Goal: Use online tool/utility: Utilize a website feature to perform a specific function

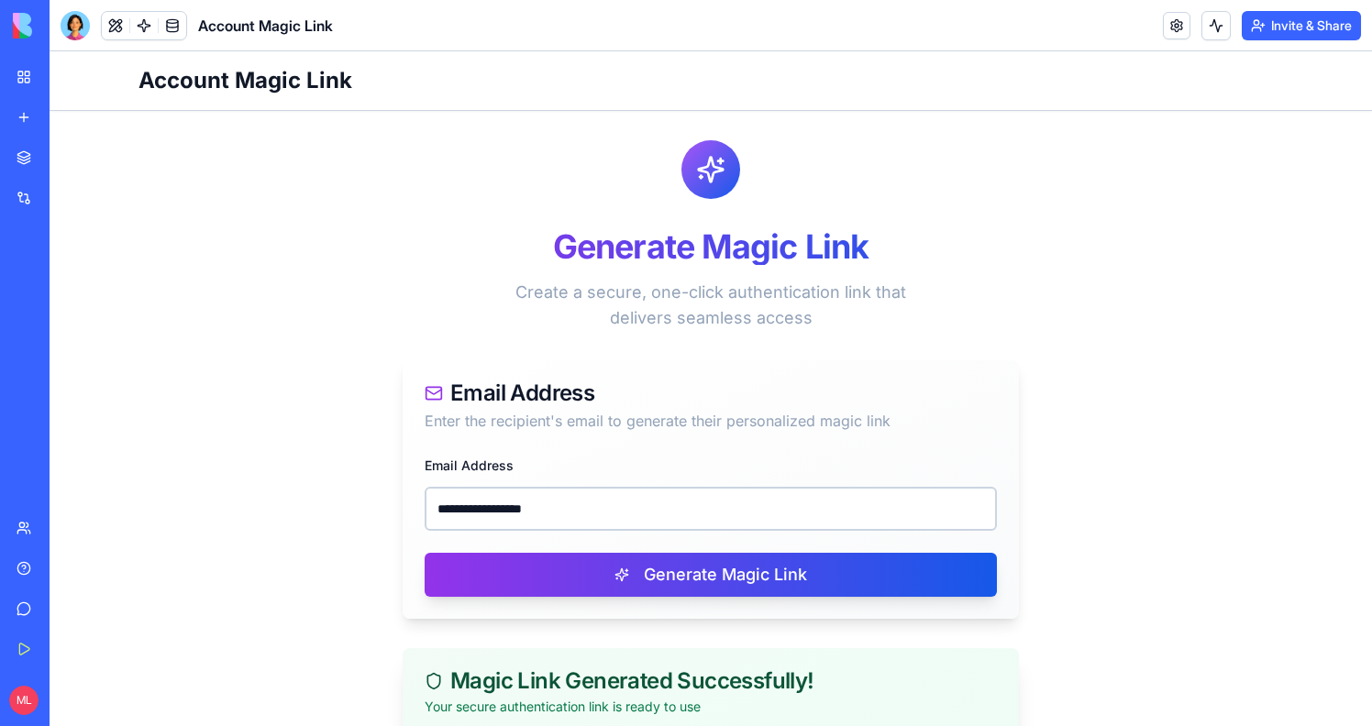
scroll to position [278, 0]
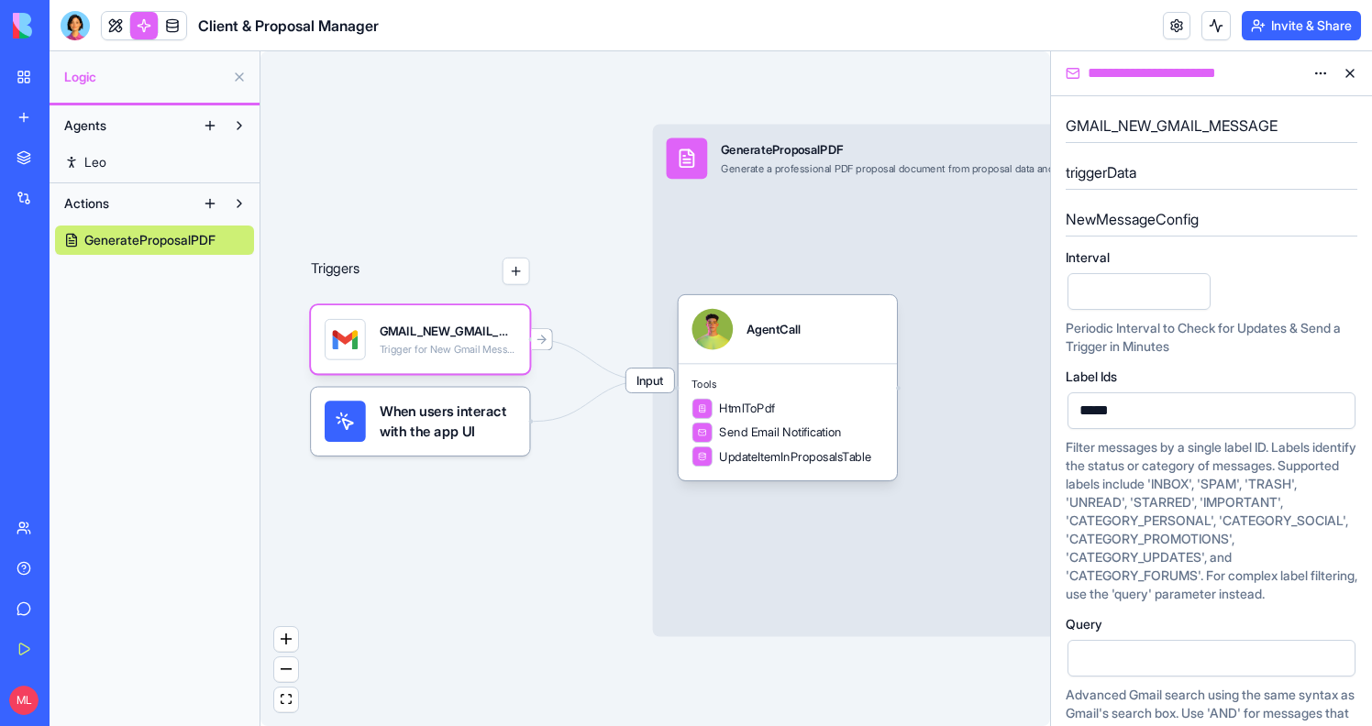
scroll to position [205, 0]
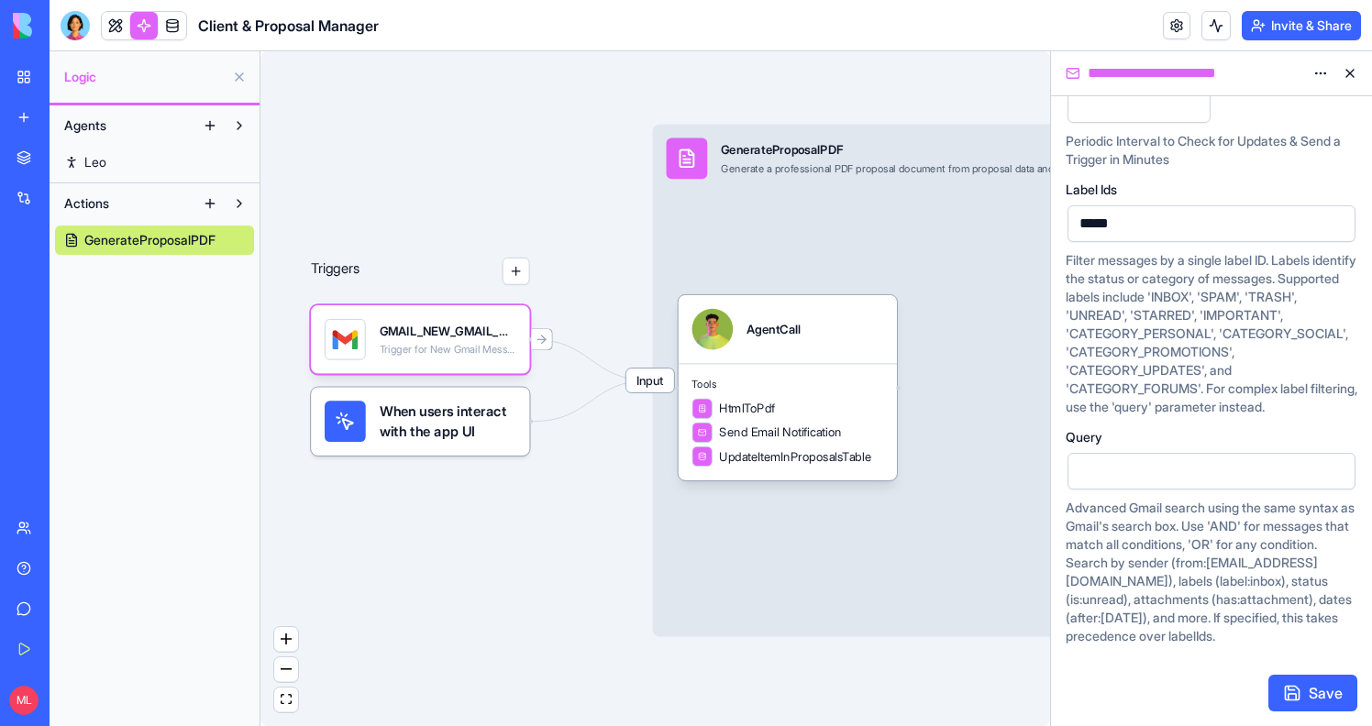
click at [71, 28] on div at bounding box center [75, 25] width 29 height 29
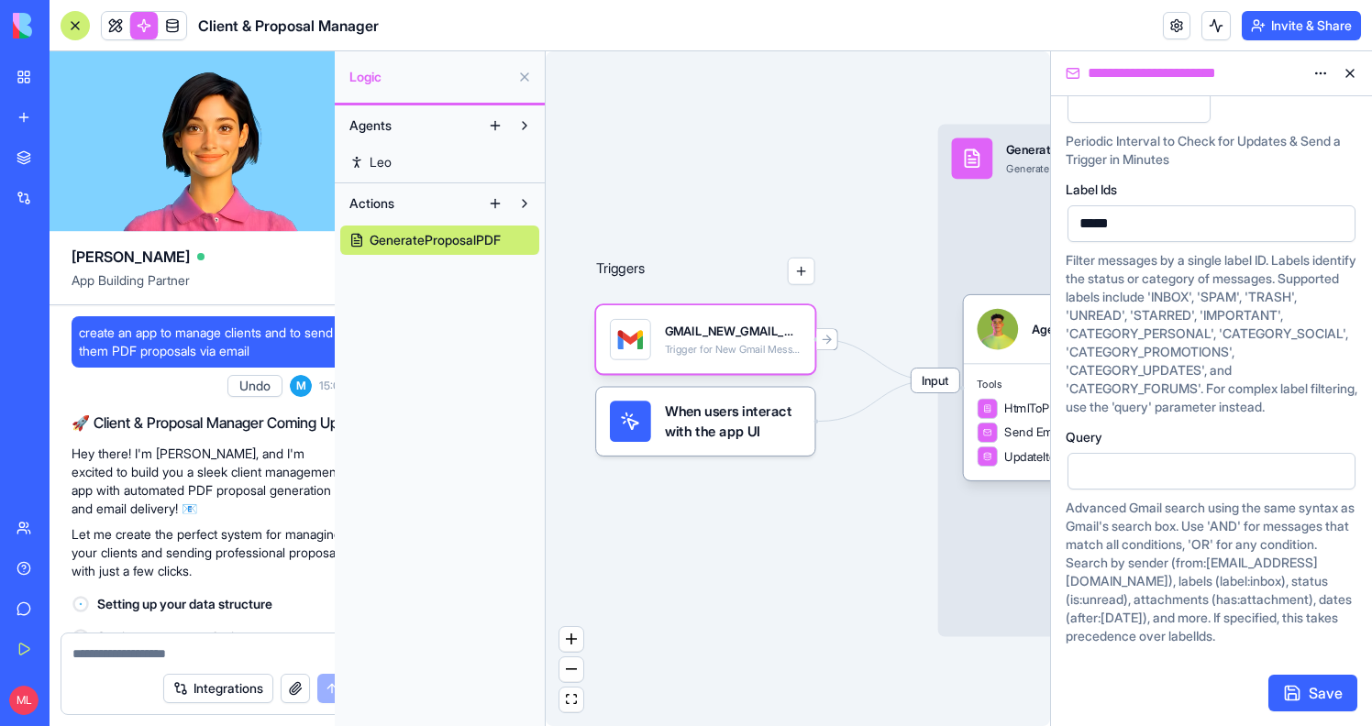
scroll to position [531, 0]
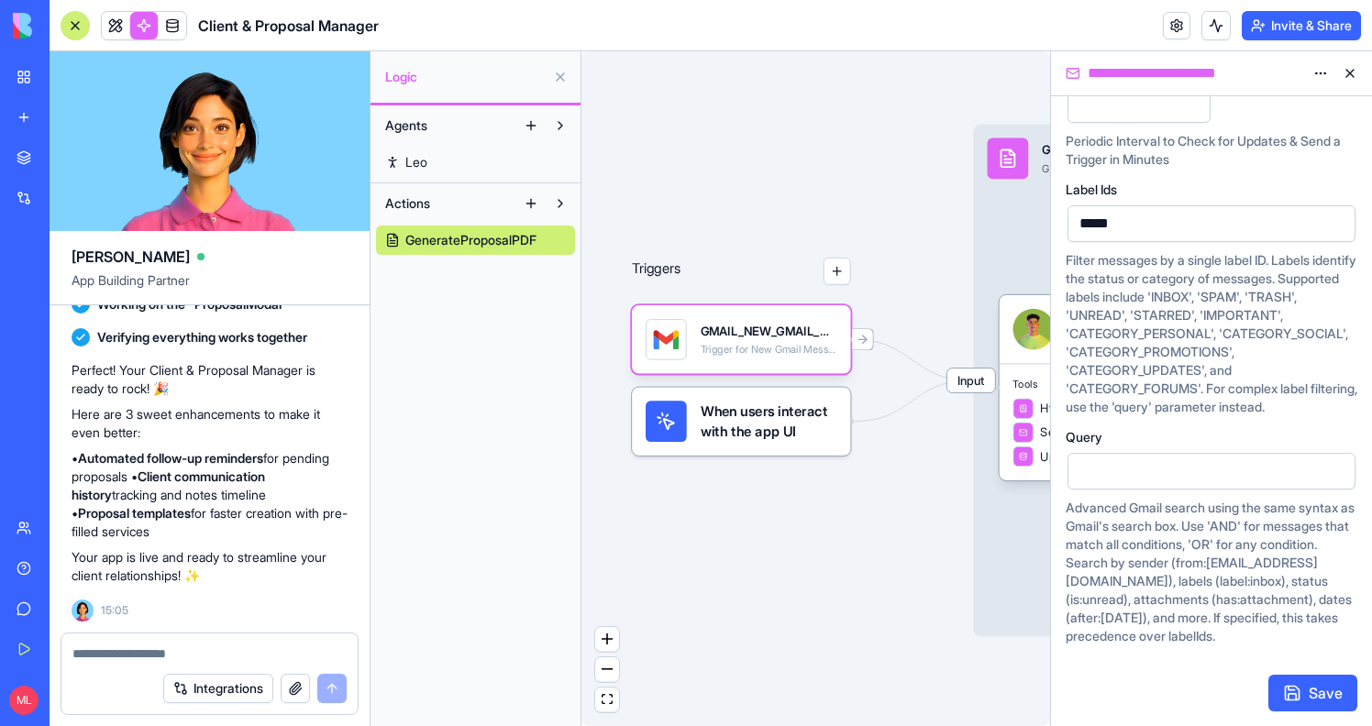
click at [103, 663] on div "Integrations" at bounding box center [209, 688] width 296 height 51
click at [128, 654] on textarea at bounding box center [209, 654] width 274 height 18
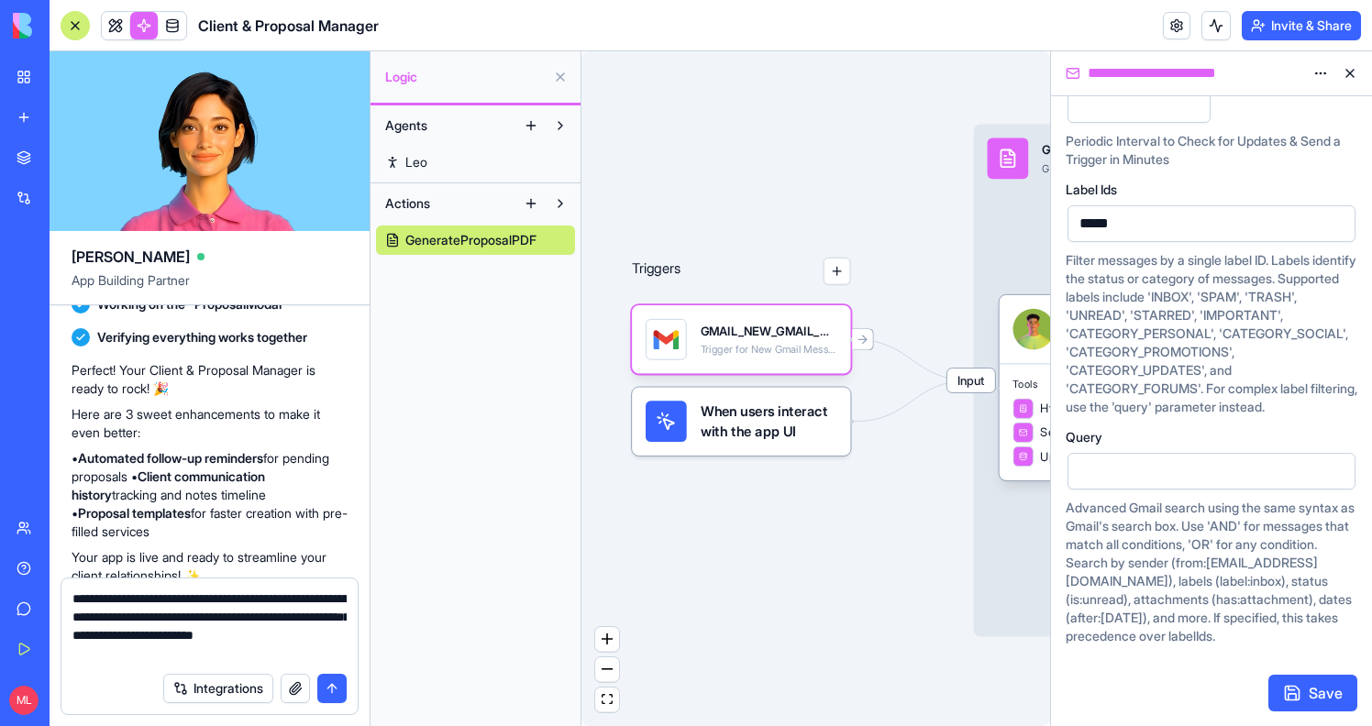
type textarea "**********"
click at [282, 625] on textarea "**********" at bounding box center [209, 626] width 274 height 73
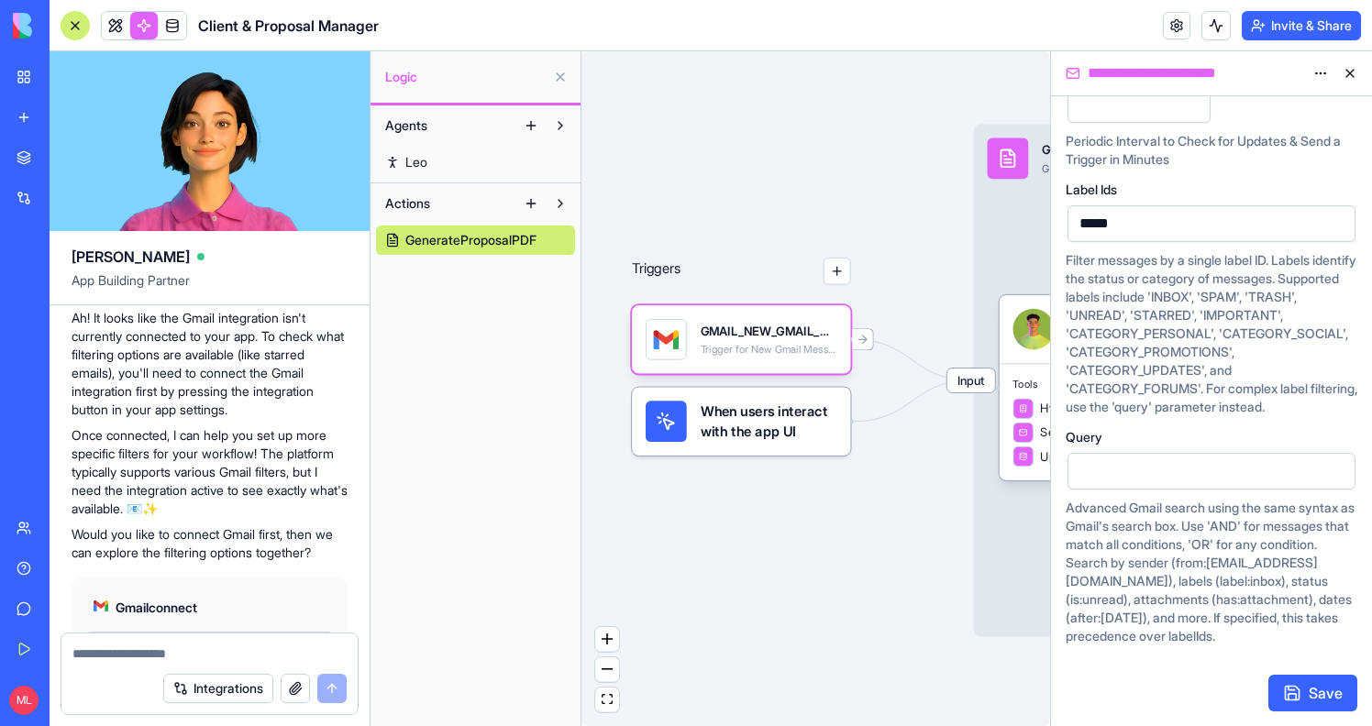
scroll to position [1287, 0]
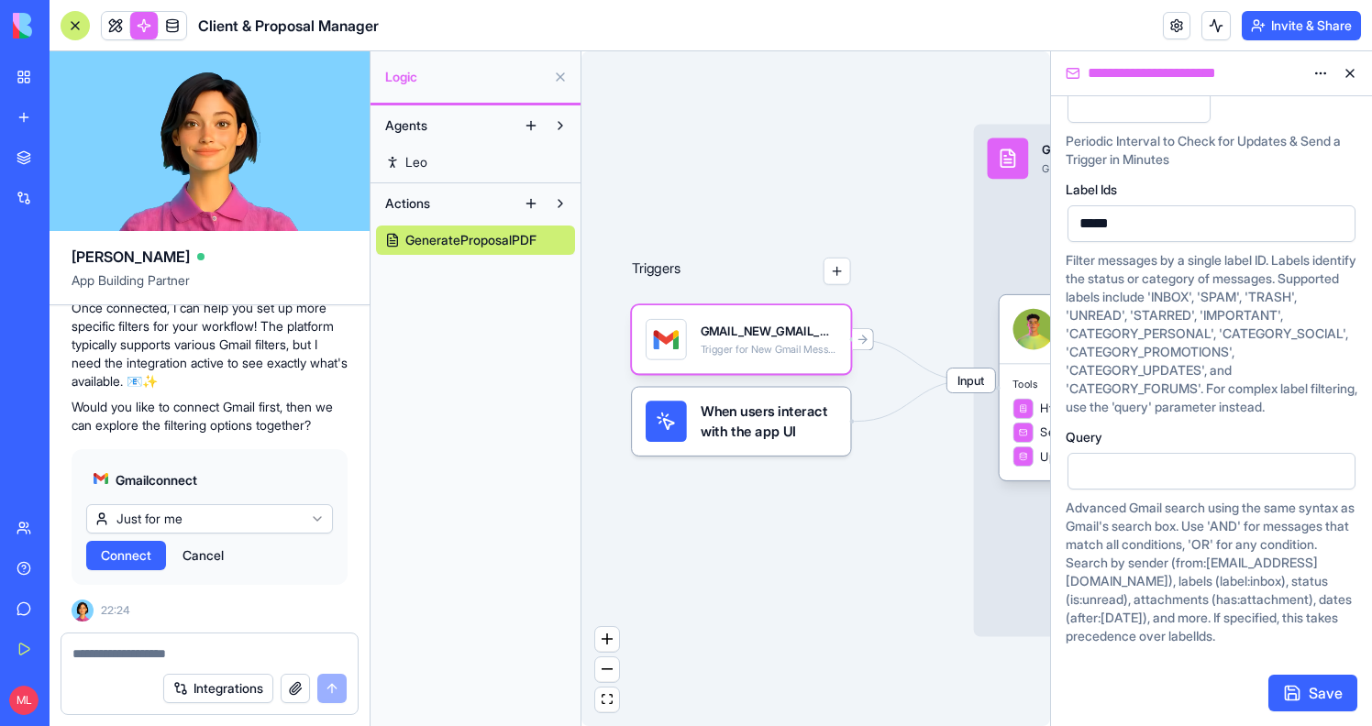
click at [126, 555] on span "Connect" at bounding box center [126, 556] width 50 height 18
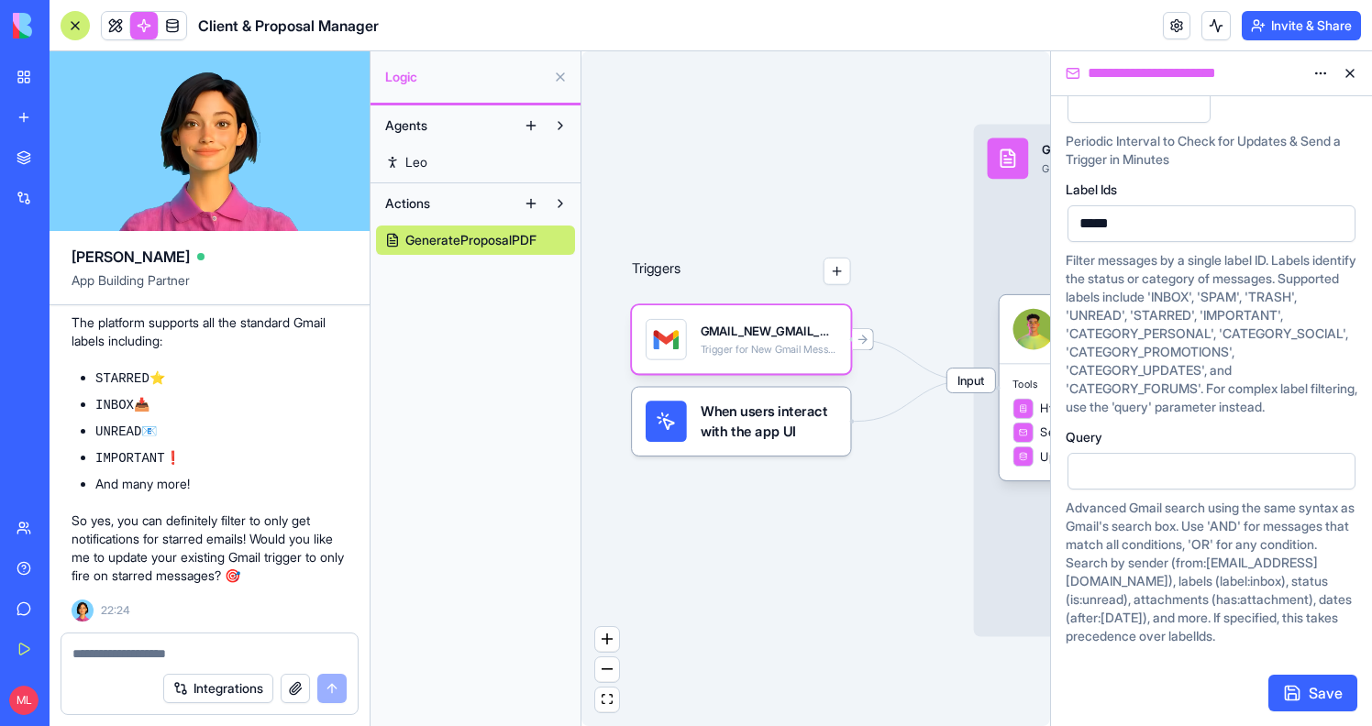
scroll to position [1925, 0]
click at [134, 660] on textarea at bounding box center [209, 654] width 274 height 18
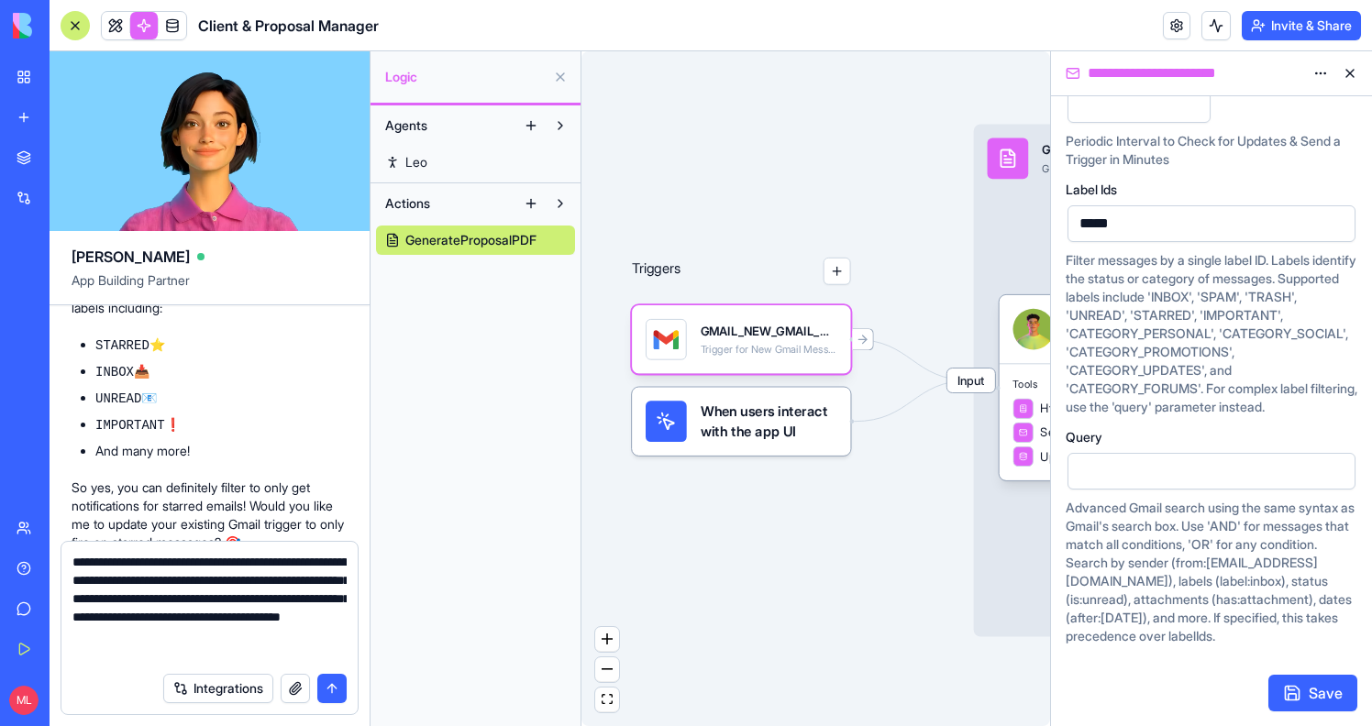
type textarea "**********"
click at [129, 578] on textarea "**********" at bounding box center [209, 608] width 274 height 110
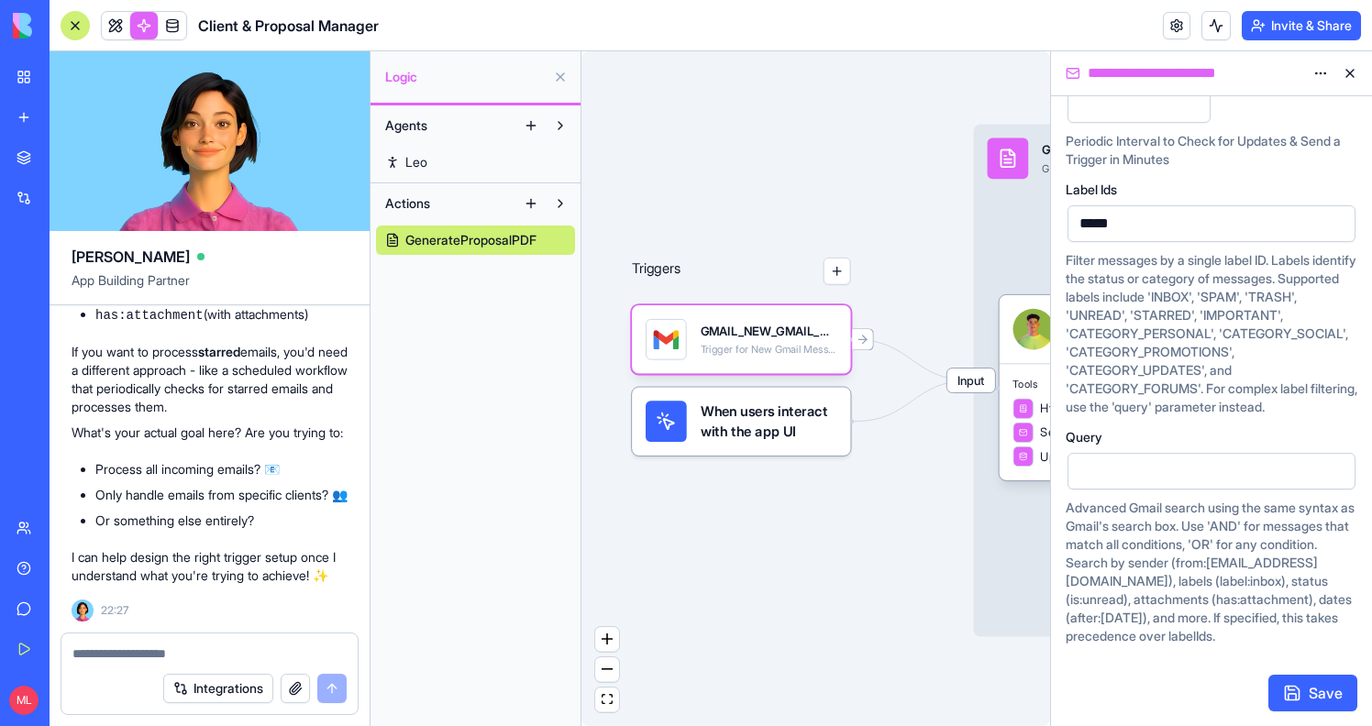
scroll to position [2767, 0]
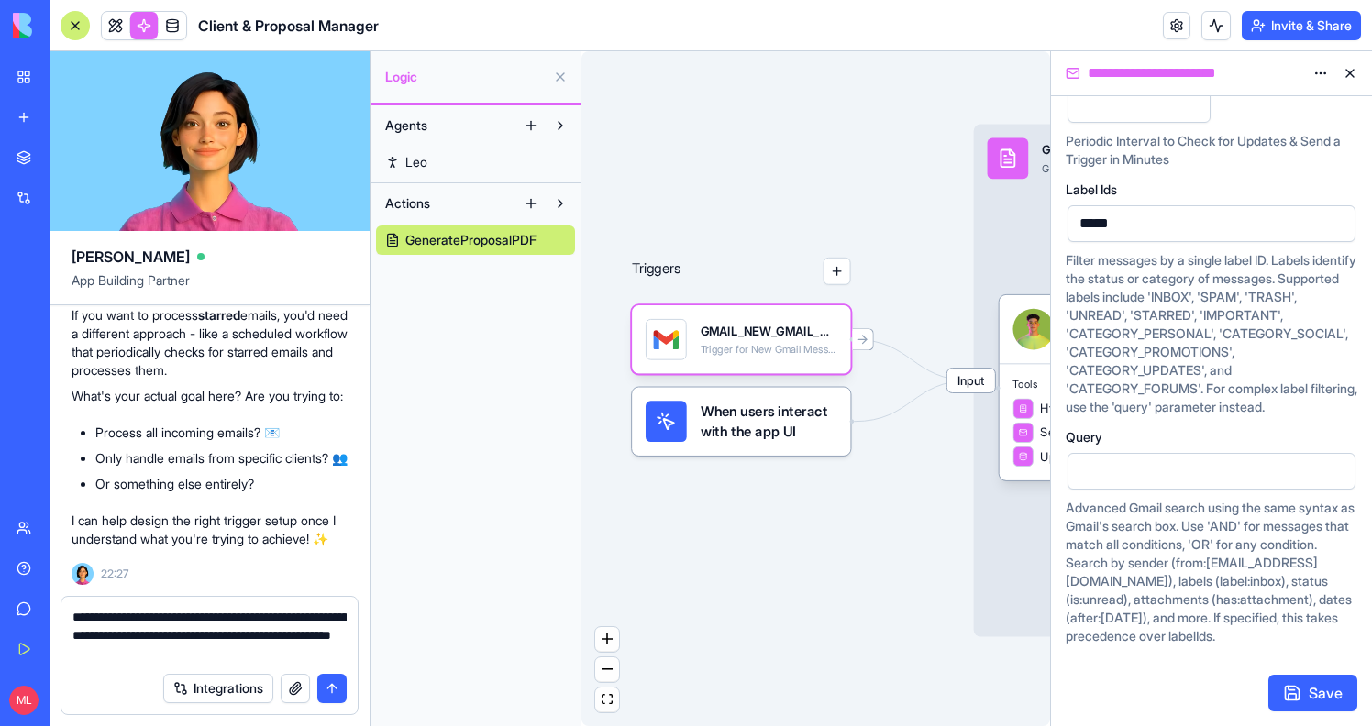
type textarea "**********"
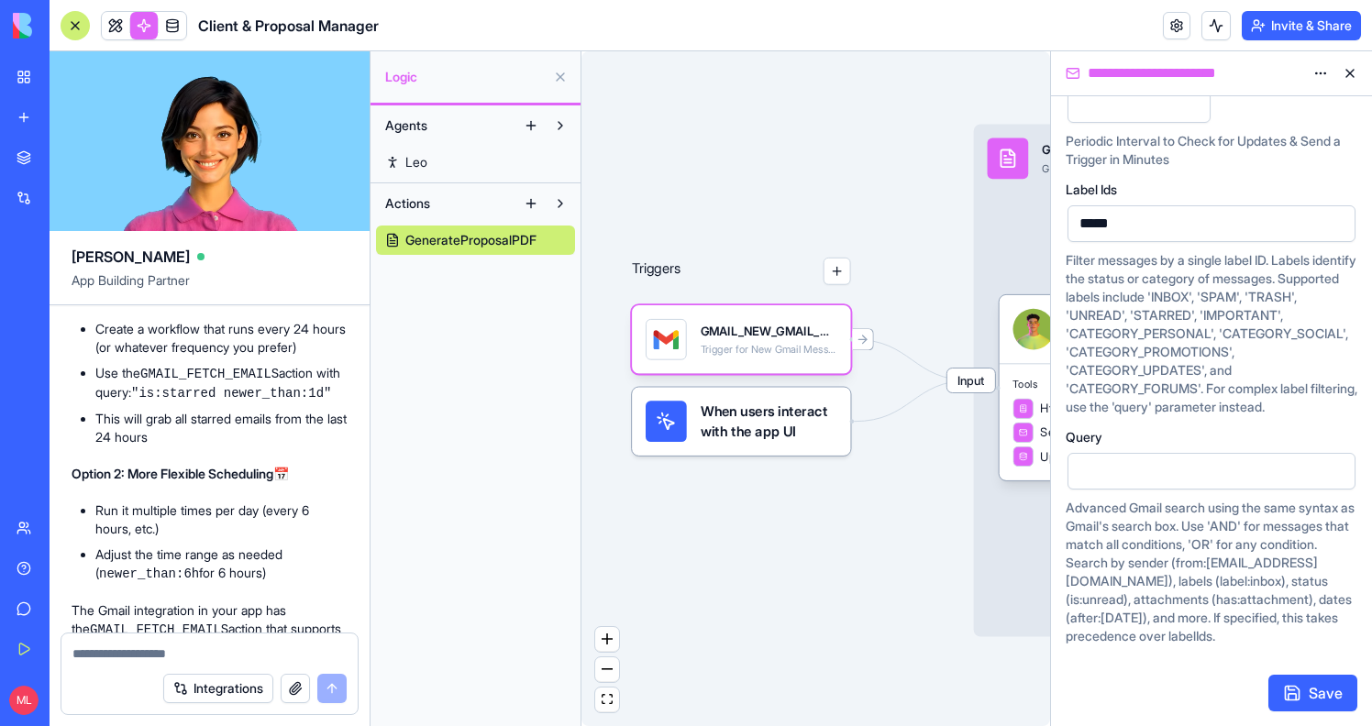
scroll to position [3248, 0]
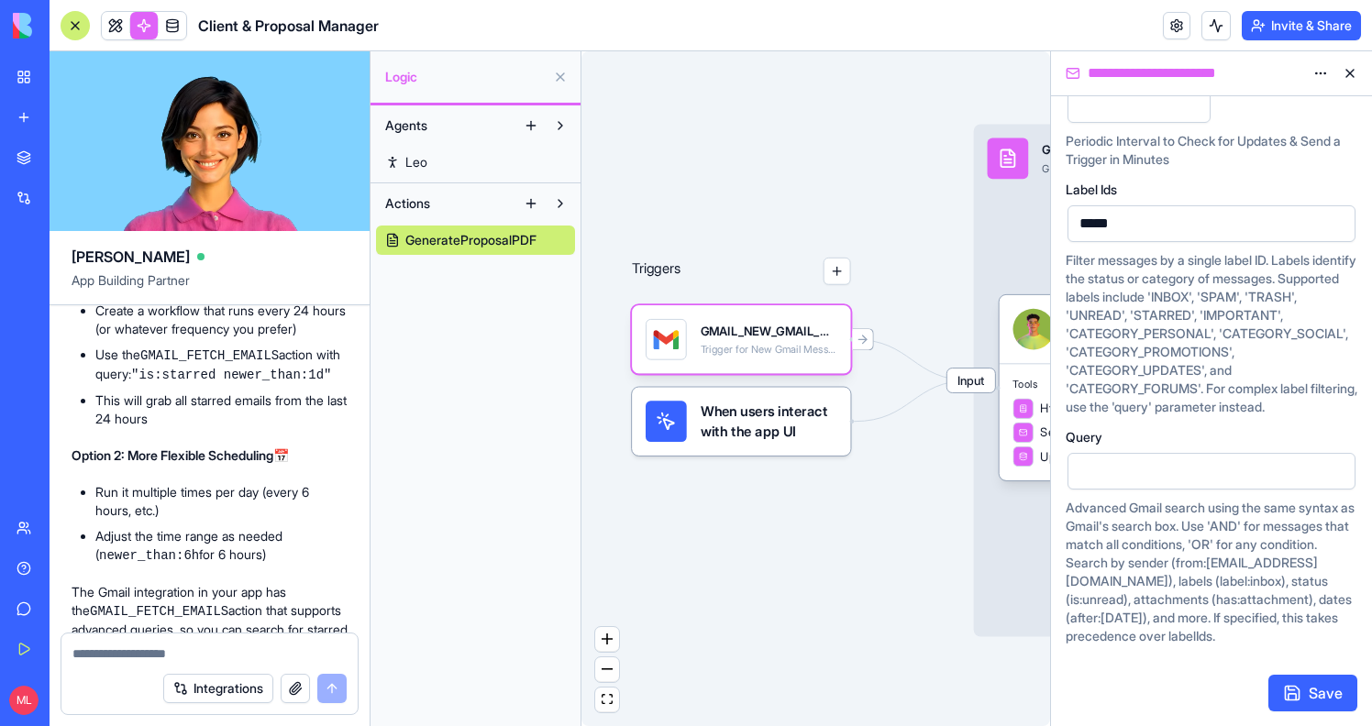
click at [483, 243] on span "GenerateProposalPDF" at bounding box center [470, 240] width 131 height 18
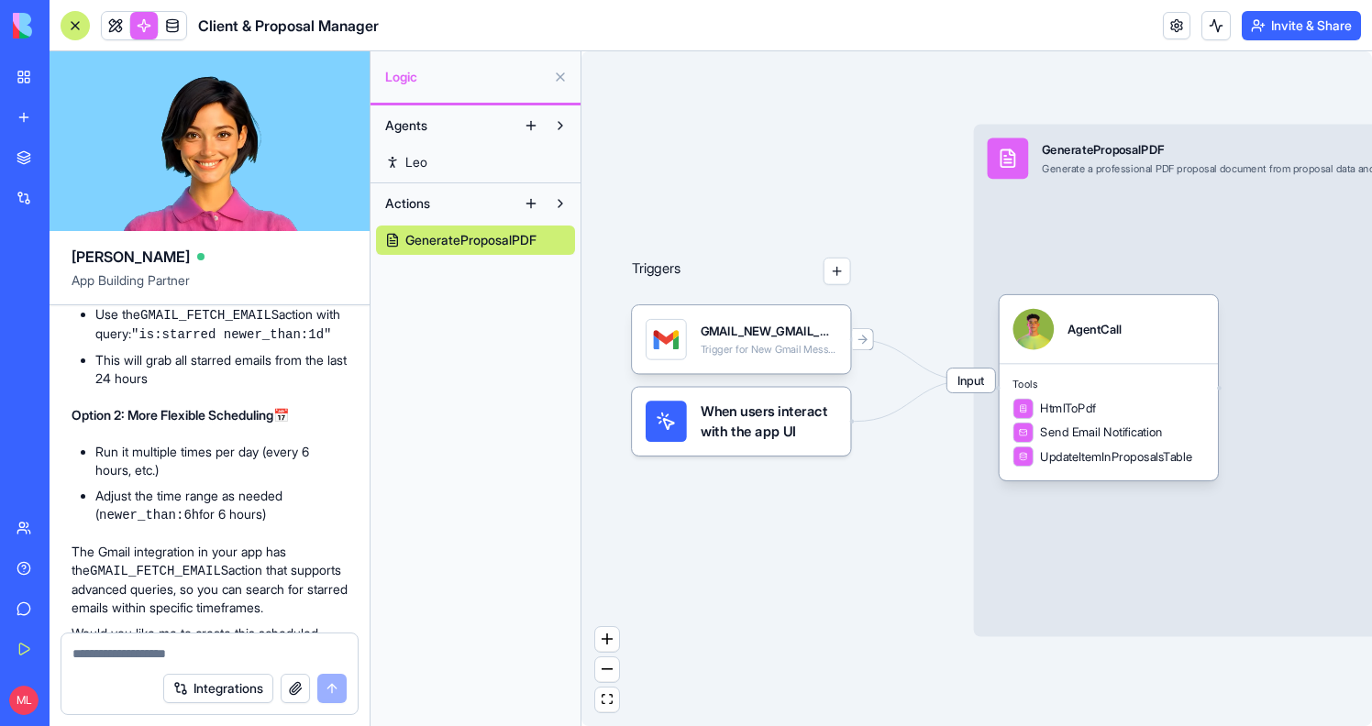
scroll to position [3297, 0]
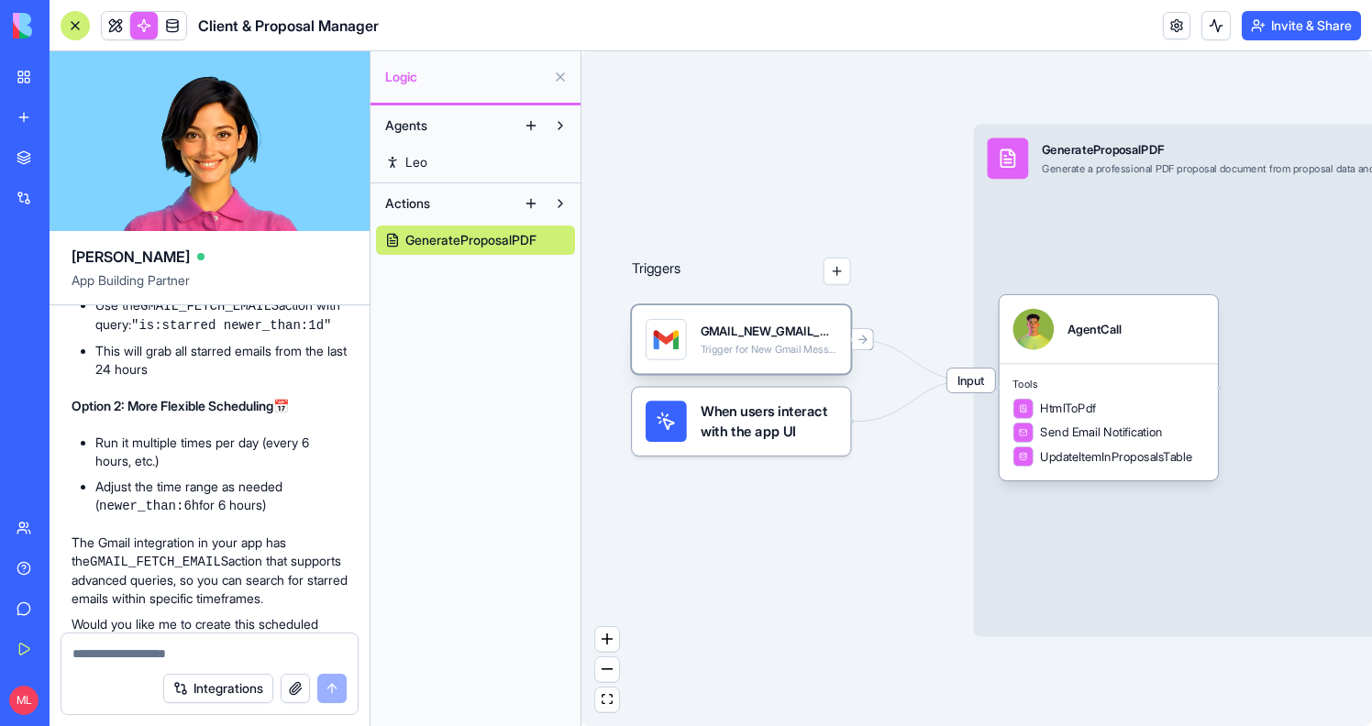
click at [702, 346] on div "Trigger for New Gmail Message Received Trigger" at bounding box center [769, 350] width 137 height 14
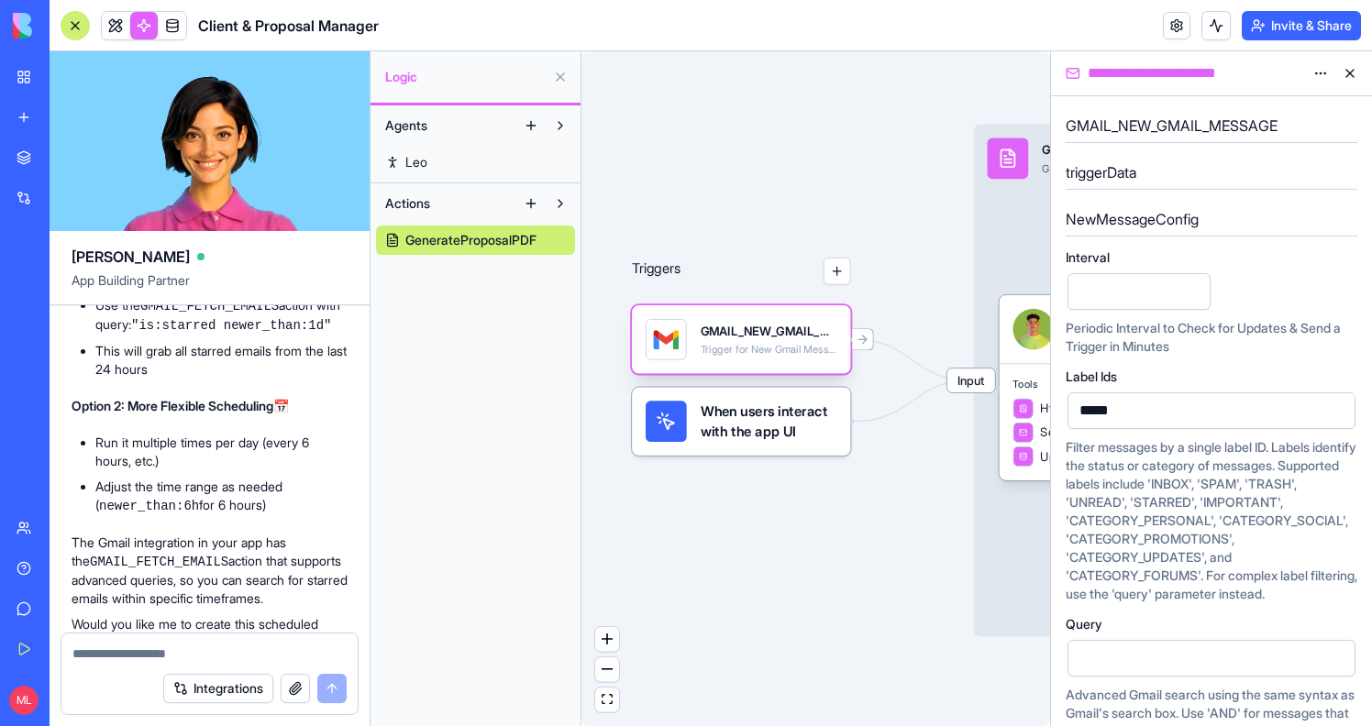
click at [726, 341] on div "GMAIL_NEW_GMAIL_MESSAGE Trigger for New Gmail Message Received Trigger" at bounding box center [769, 339] width 137 height 41
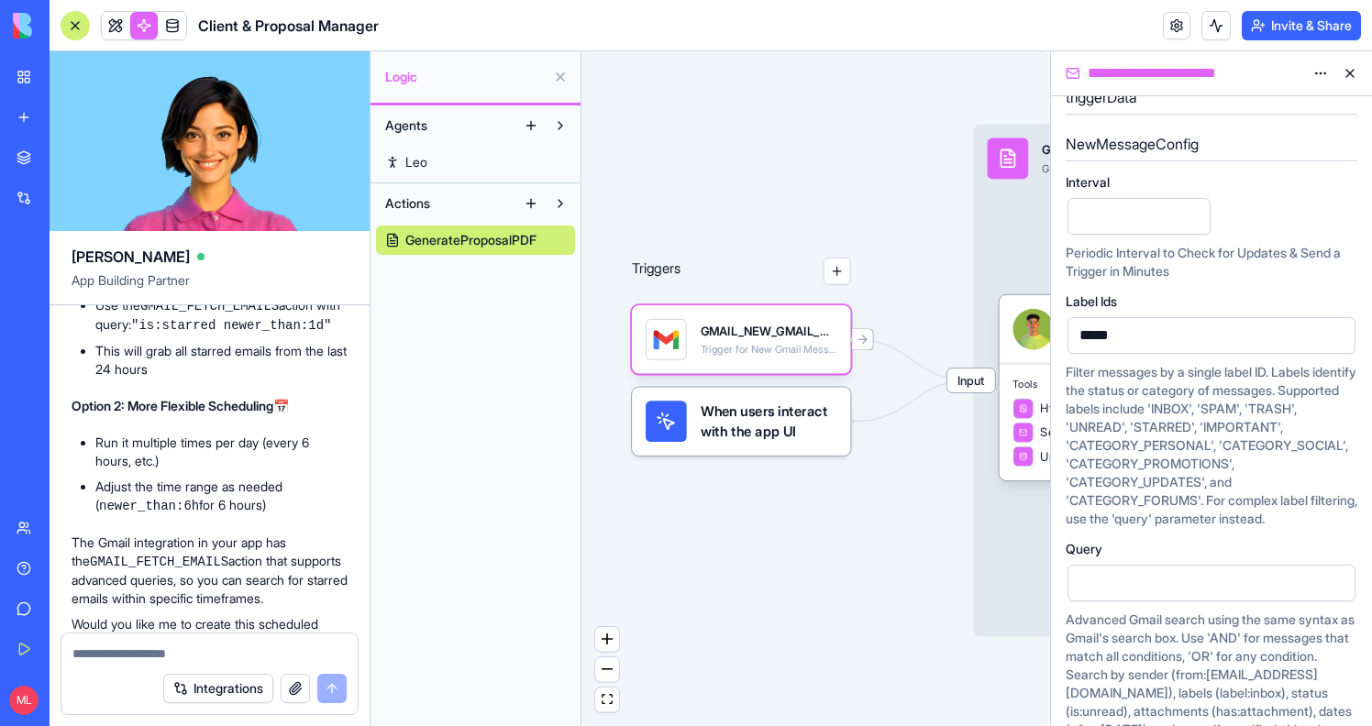
scroll to position [205, 0]
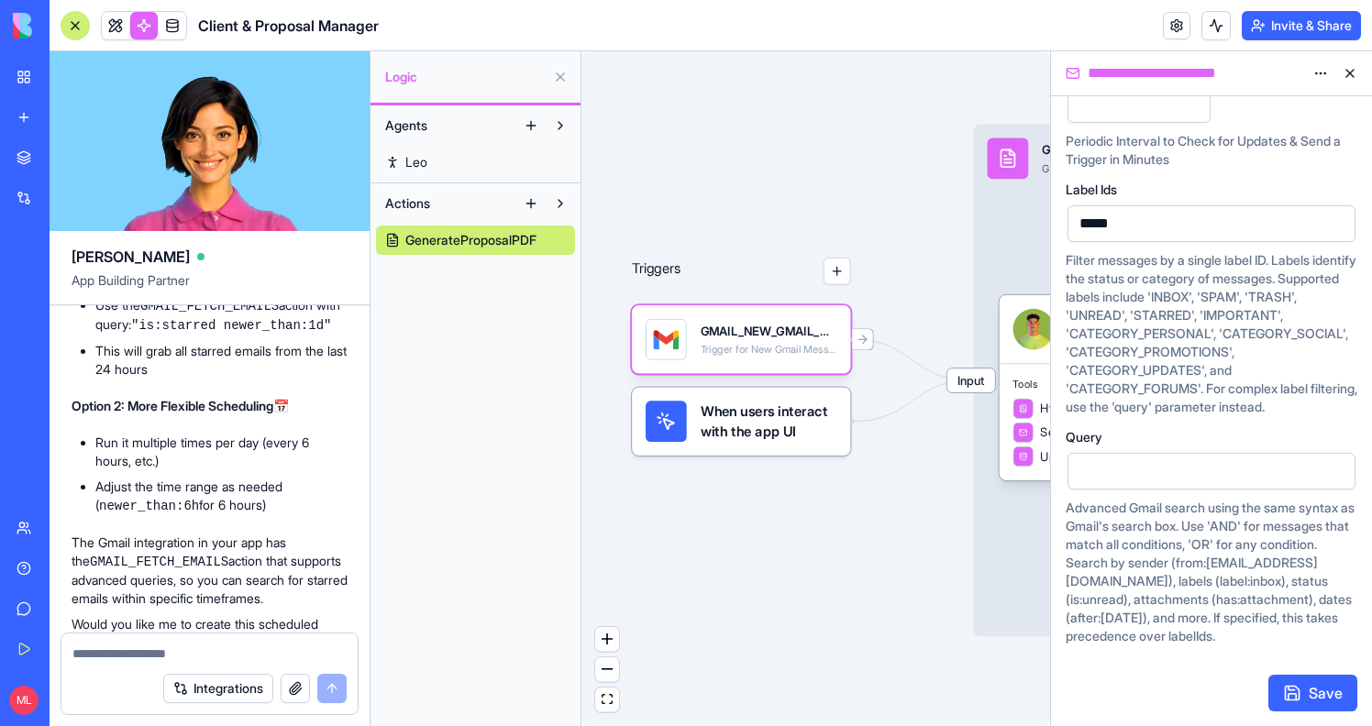
click at [757, 582] on div "Triggers GMAIL_NEW_GMAIL_MESSAGE Trigger for New Gmail Message Received Trigger…" at bounding box center [816, 388] width 469 height 675
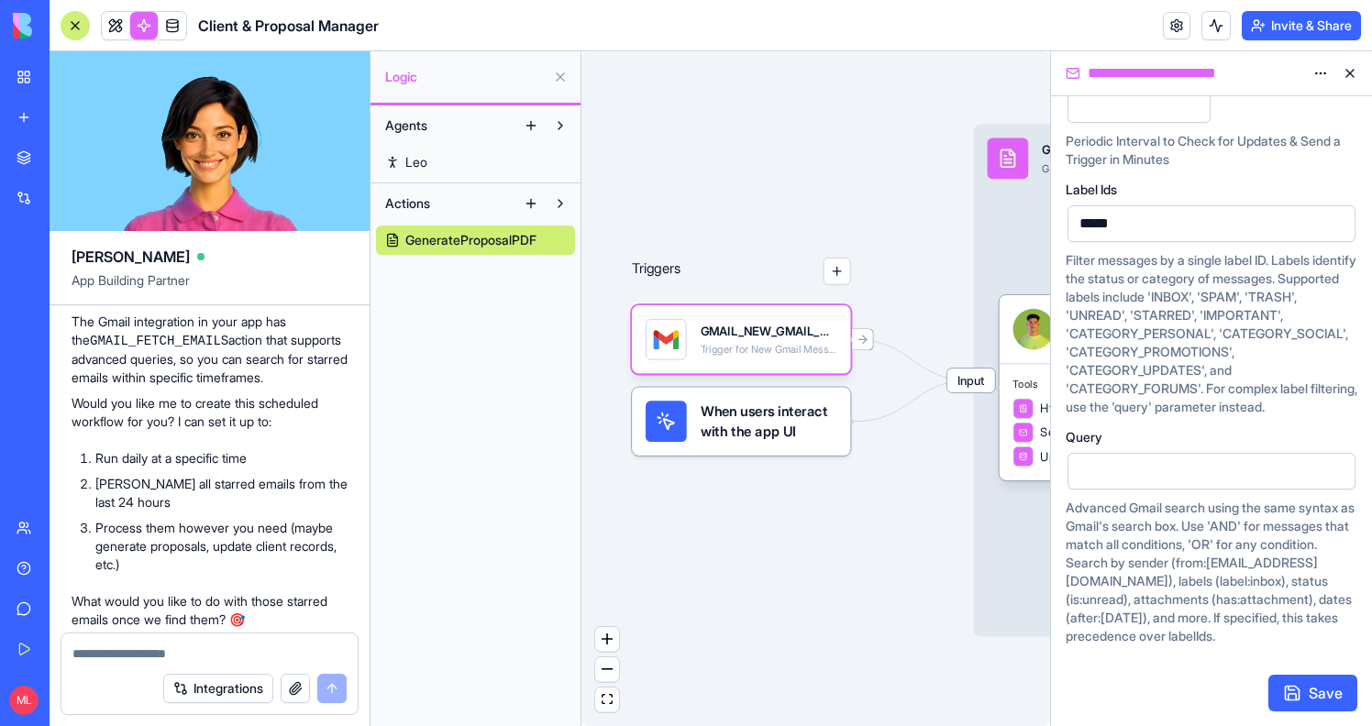
scroll to position [3646, 0]
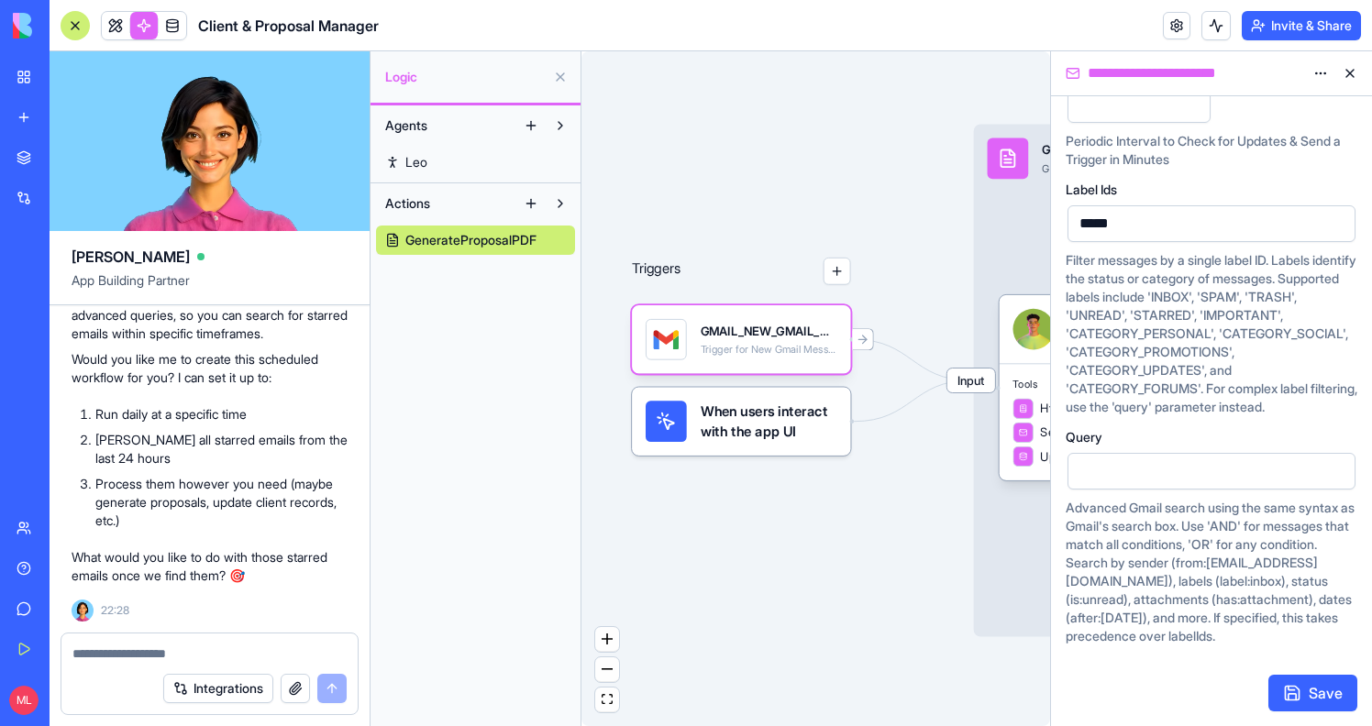
click at [151, 656] on textarea at bounding box center [209, 654] width 274 height 18
click at [812, 356] on div "Trigger for New Gmail Message Received Trigger" at bounding box center [769, 350] width 137 height 14
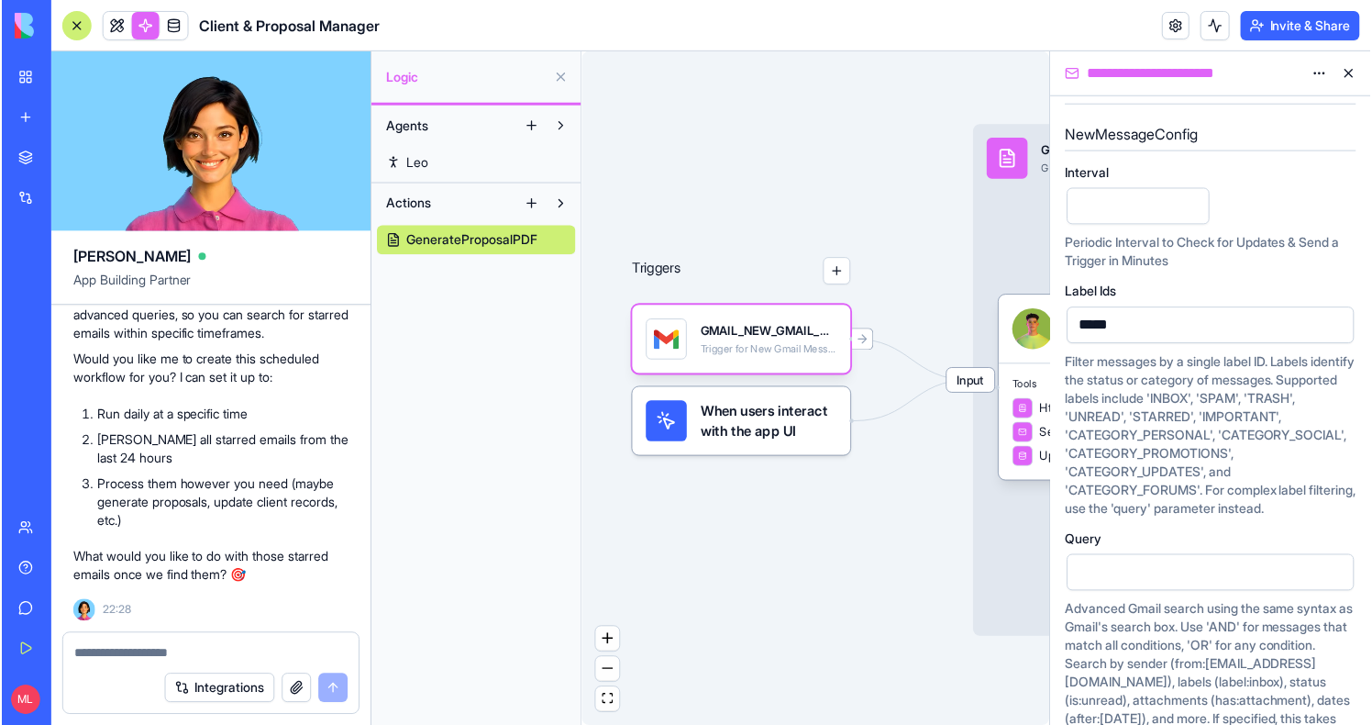
scroll to position [0, 0]
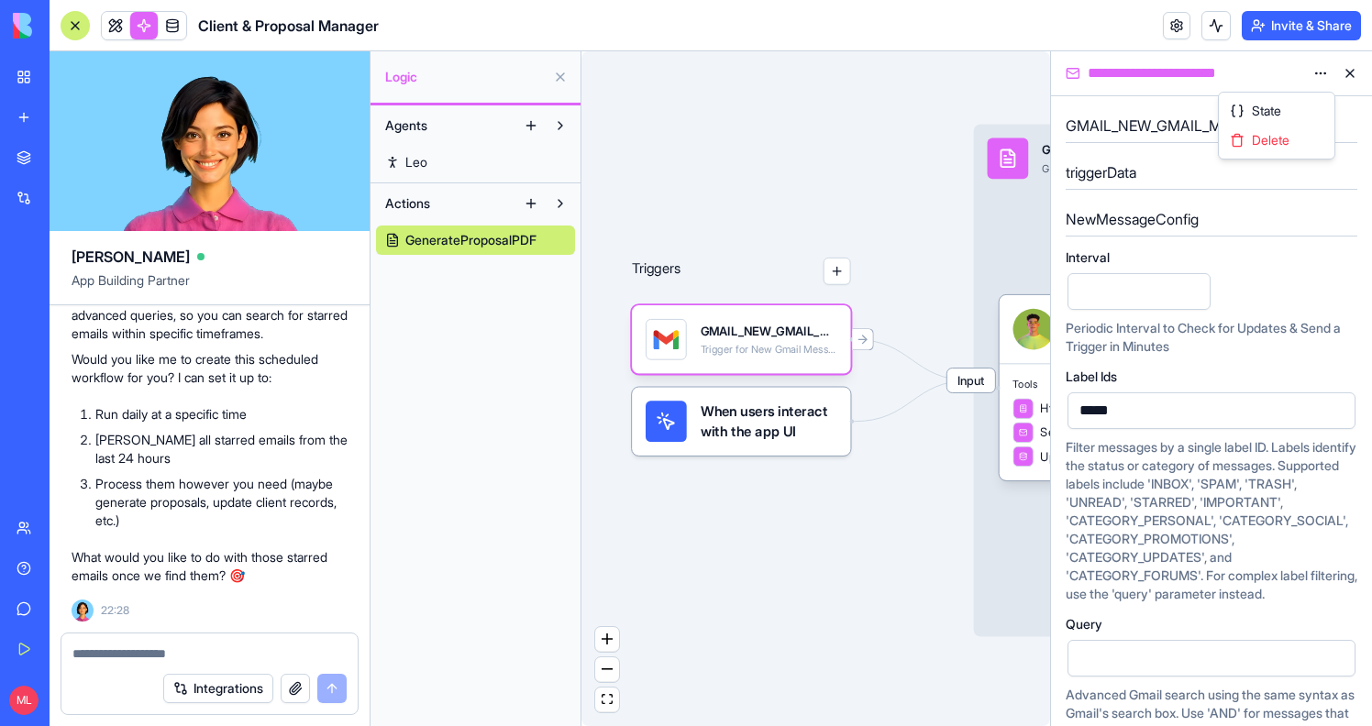
click at [1314, 83] on html "BETA My Workspace New app Marketplace Integrations Recent Excel One Drive Share…" at bounding box center [686, 363] width 1372 height 726
click at [1270, 146] on span "Delete" at bounding box center [1271, 140] width 38 height 18
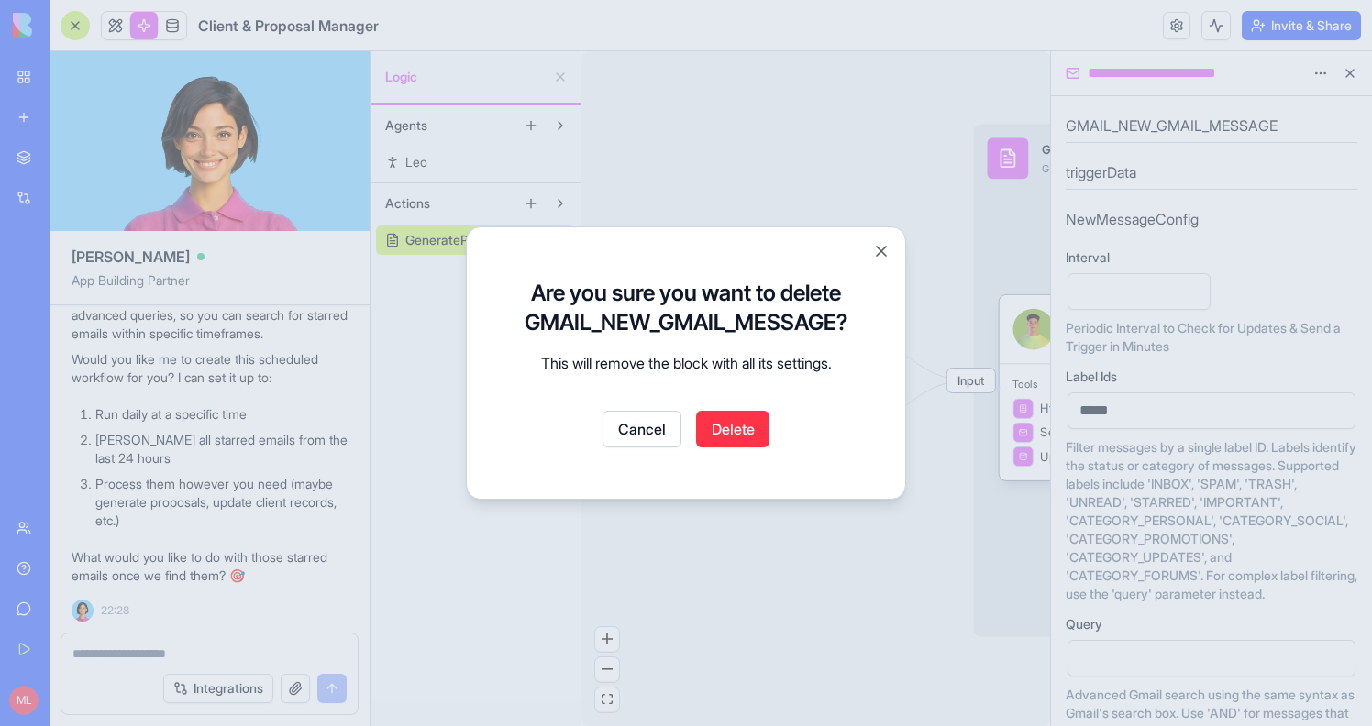
click at [755, 418] on button "Delete" at bounding box center [732, 429] width 73 height 37
